Goal: Transaction & Acquisition: Book appointment/travel/reservation

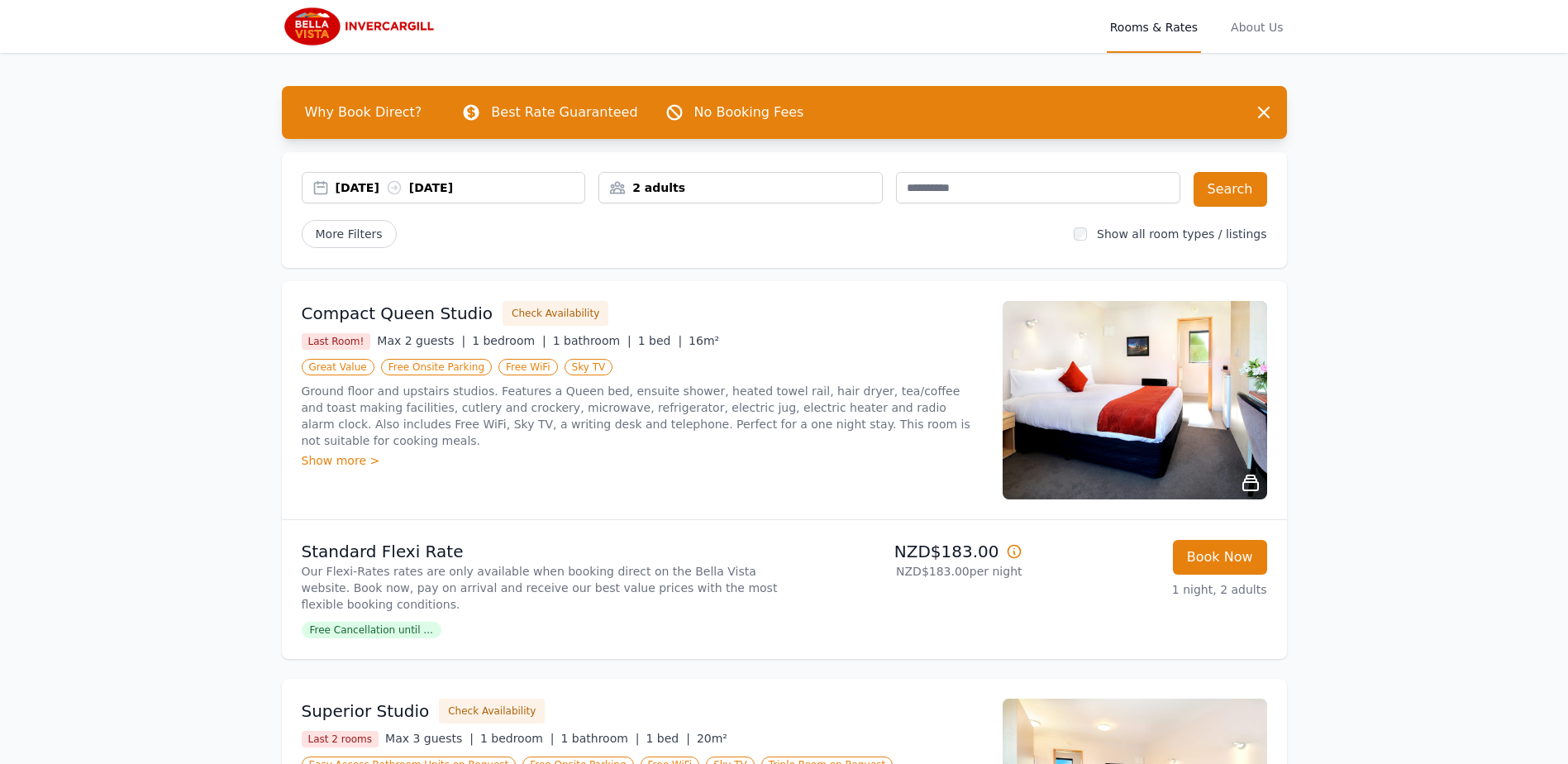
click at [673, 184] on div "2 adults" at bounding box center [741, 187] width 283 height 16
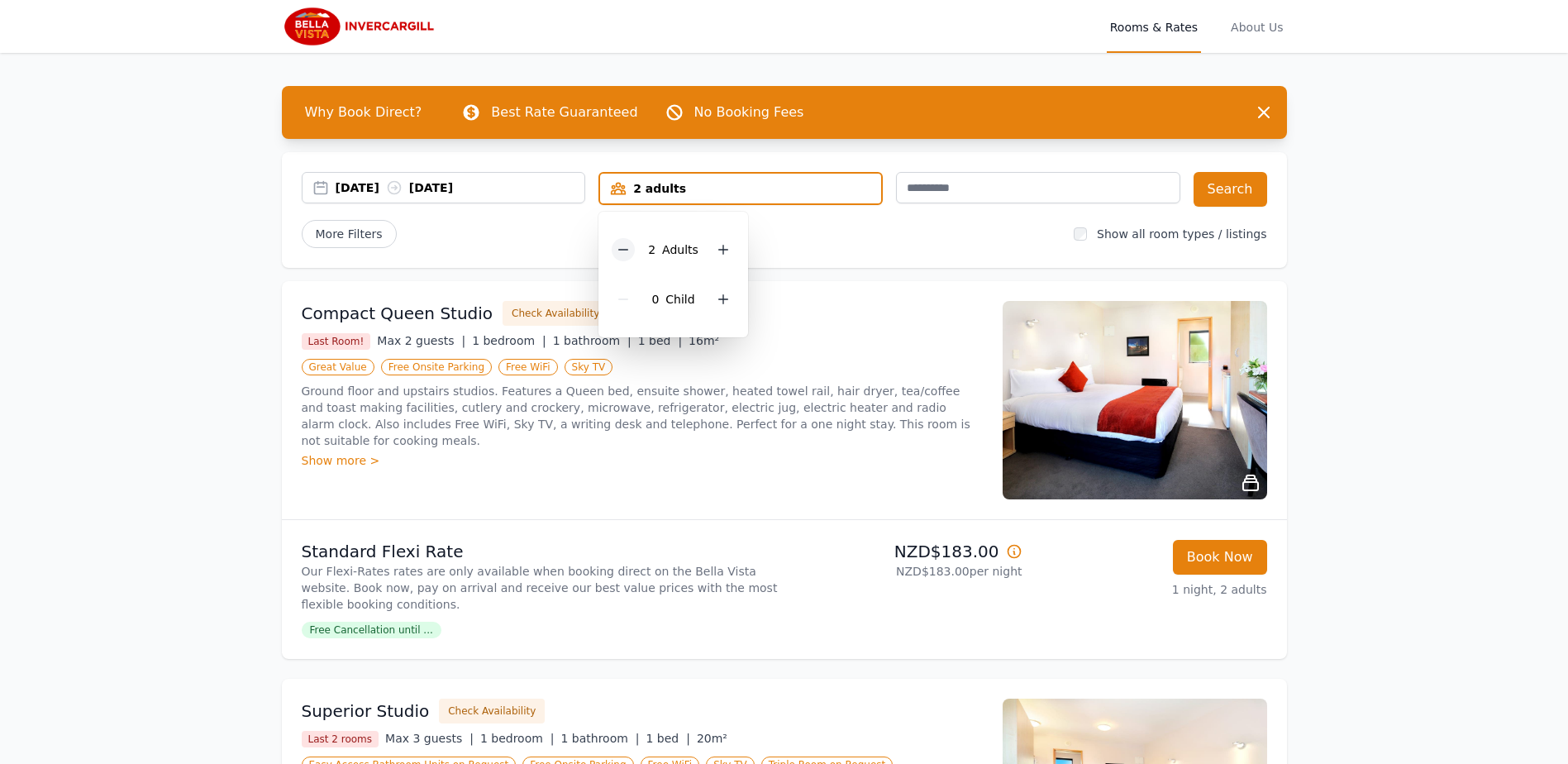
click at [623, 245] on icon at bounding box center [624, 250] width 13 height 13
click at [1225, 186] on button "Search" at bounding box center [1230, 189] width 74 height 34
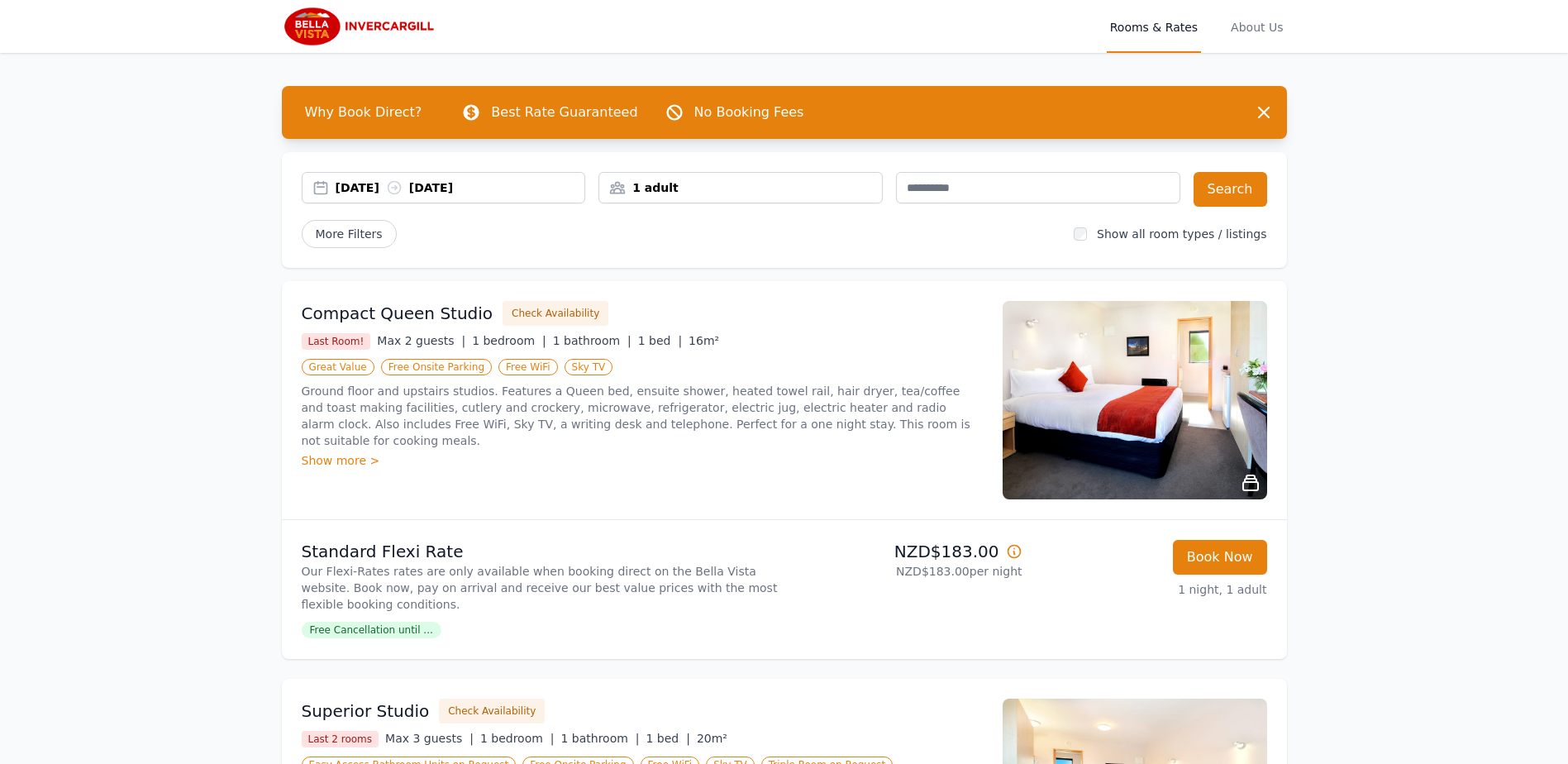
click at [1017, 553] on icon at bounding box center [1014, 551] width 16 height 16
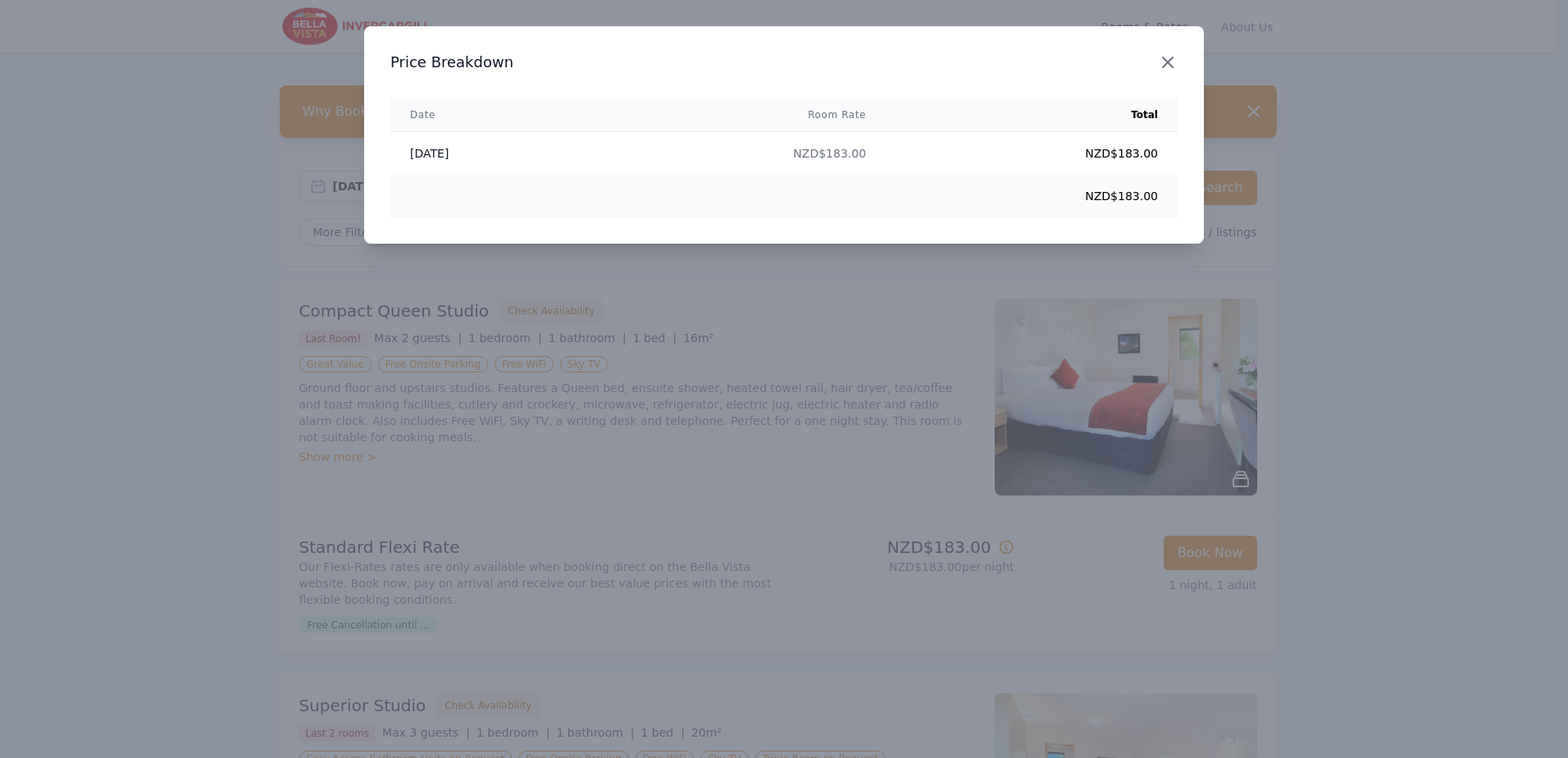
click at [1167, 53] on icon "button" at bounding box center [1167, 62] width 20 height 20
